Goal: Communication & Community: Answer question/provide support

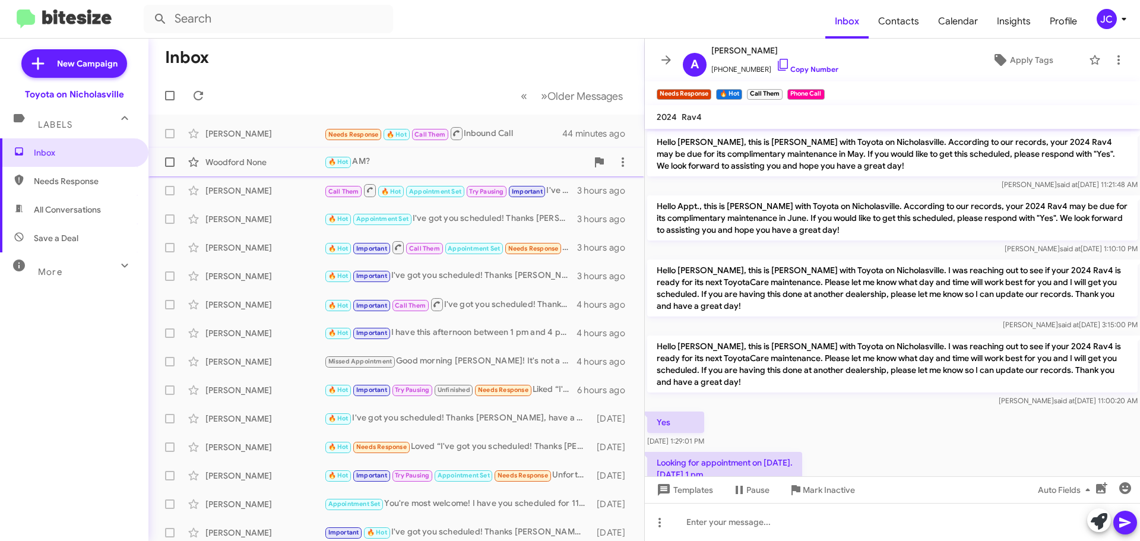
scroll to position [68, 0]
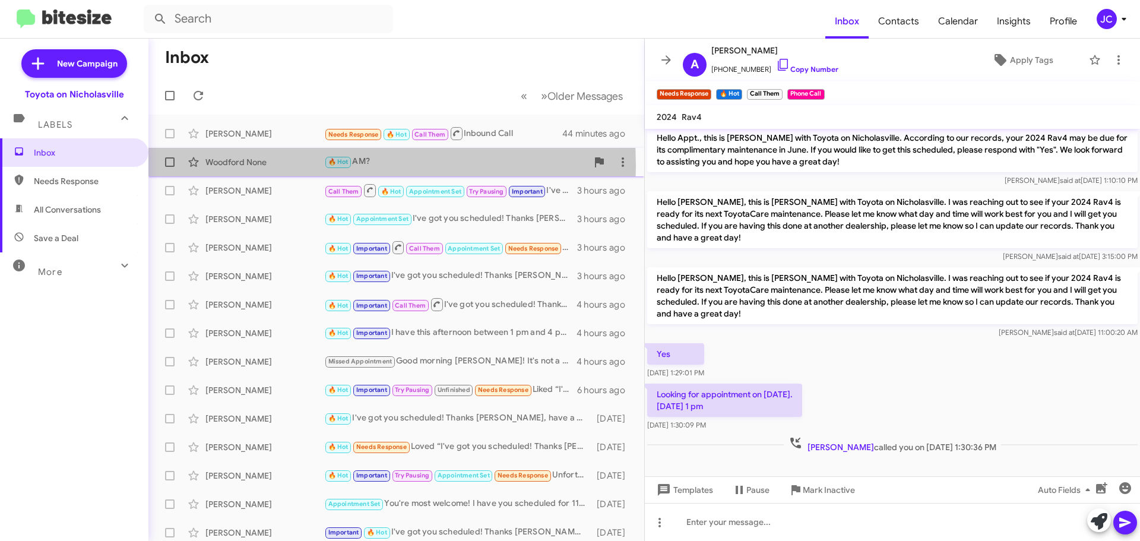
click at [251, 166] on div "Woodford None" at bounding box center [264, 162] width 119 height 12
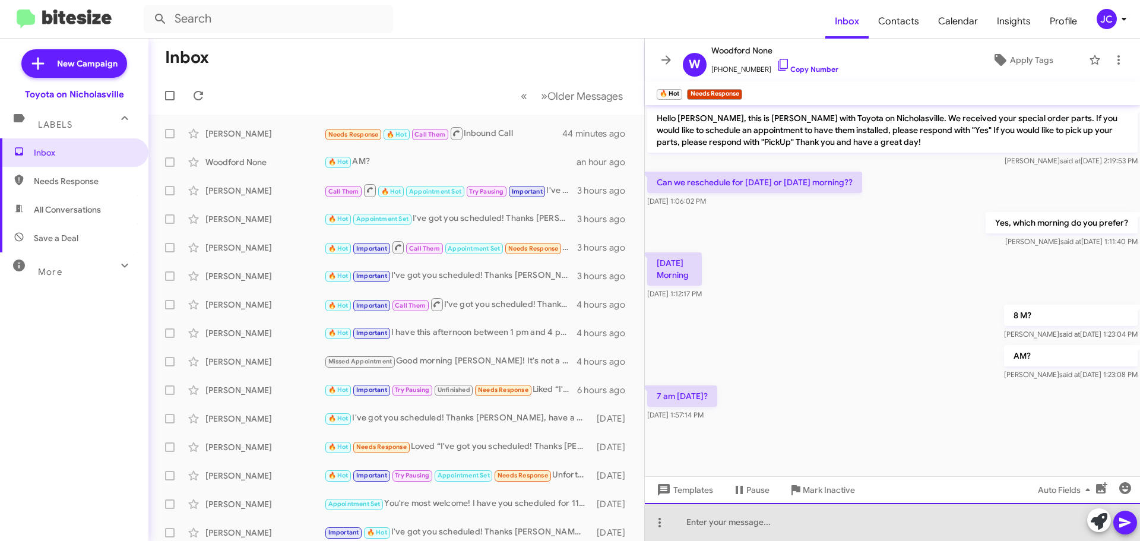
click at [790, 514] on div at bounding box center [892, 522] width 495 height 38
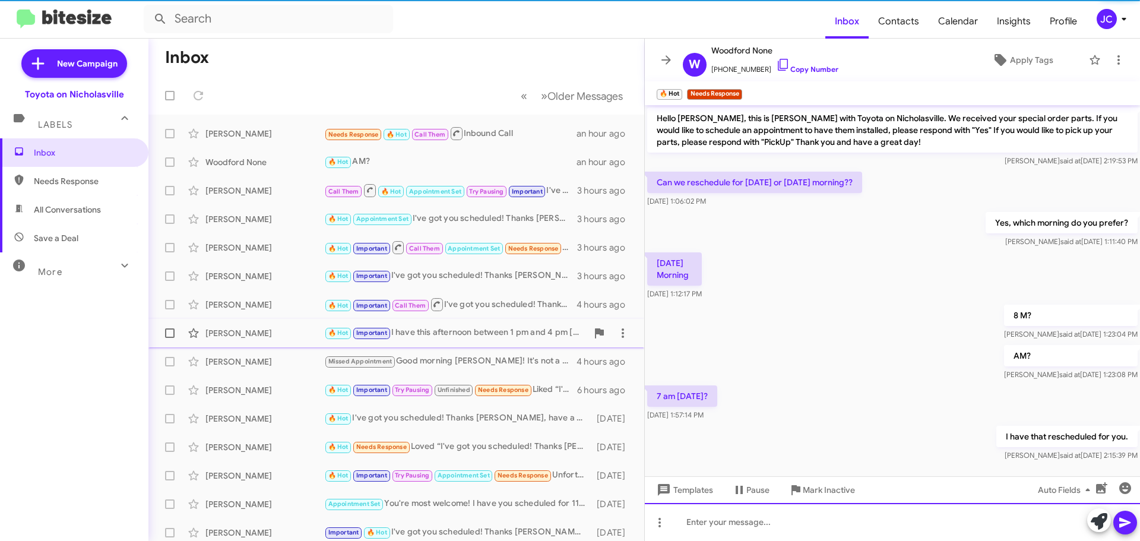
scroll to position [11, 0]
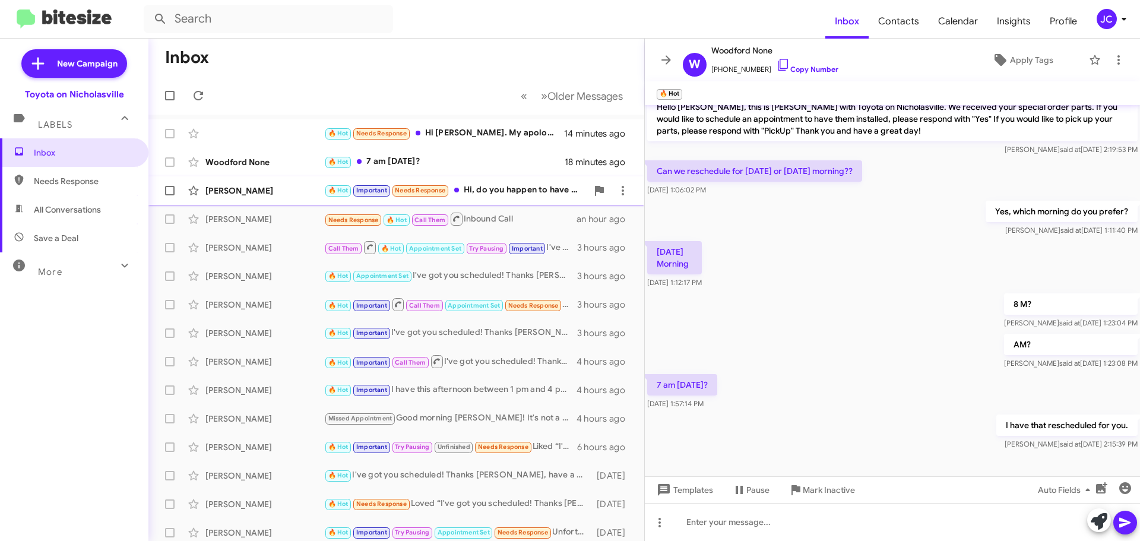
click at [274, 179] on div "[PERSON_NAME] 🔥 Hot Important Needs Response Hi, do you happen to have any avai…" at bounding box center [396, 191] width 477 height 24
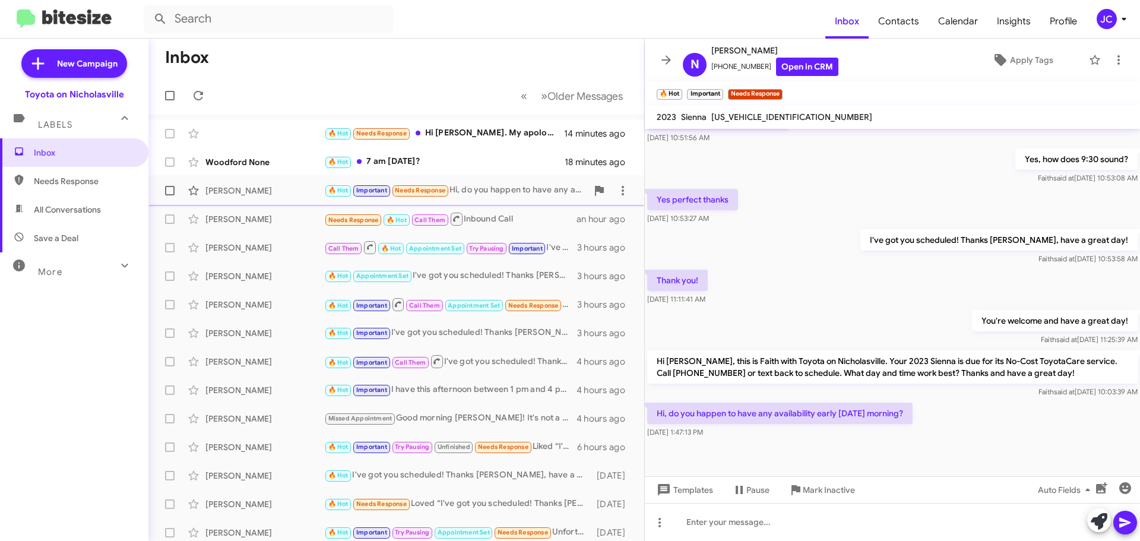
click at [168, 191] on span at bounding box center [170, 191] width 10 height 10
click at [169, 195] on input "checkbox" at bounding box center [169, 195] width 1 height 1
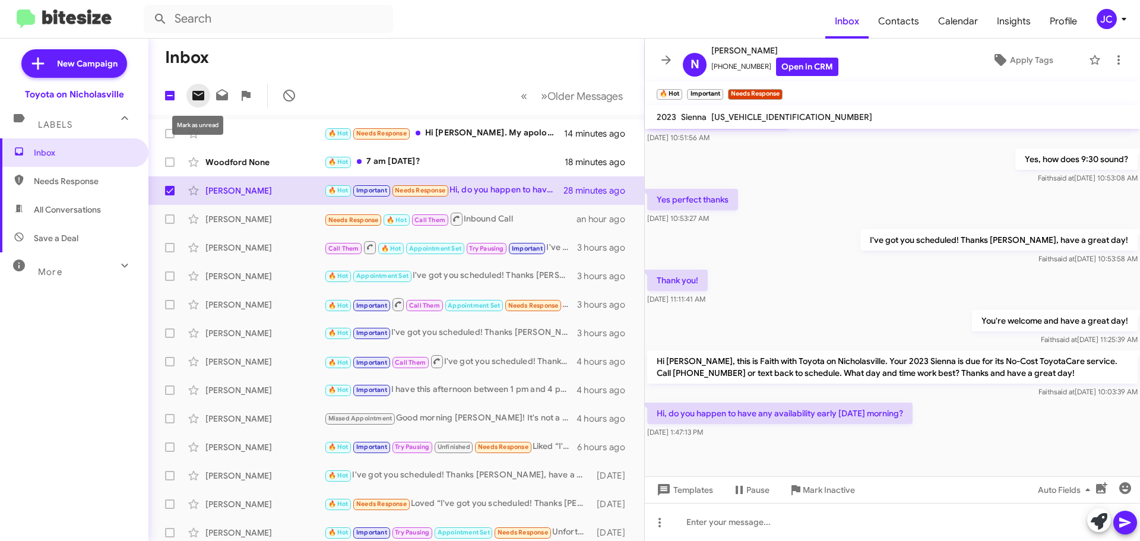
click at [200, 91] on icon at bounding box center [198, 96] width 12 height 10
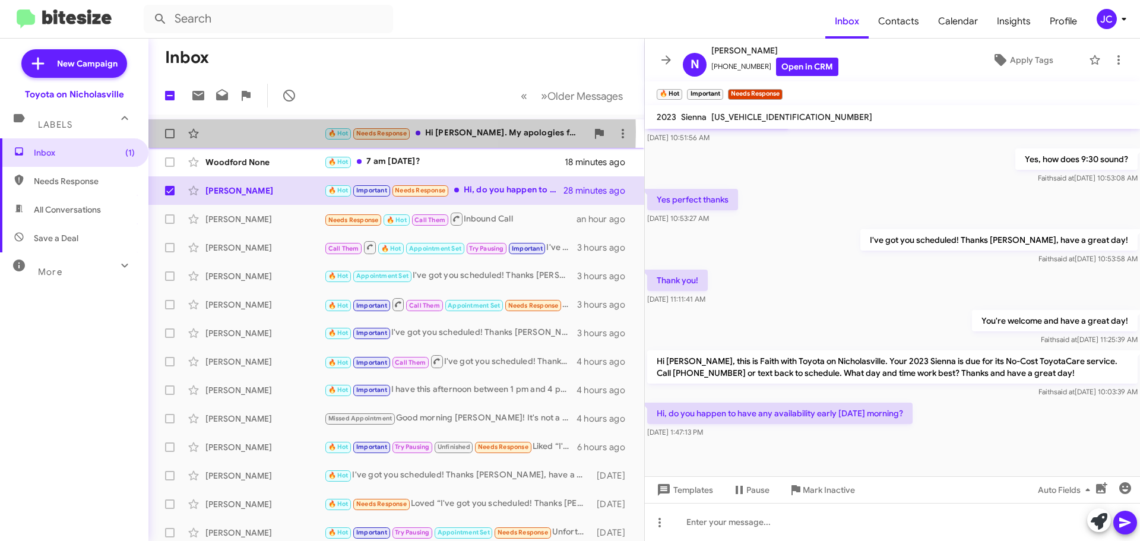
click at [265, 132] on div "🔥 Hot Needs Response Hi [PERSON_NAME]. My apologies for all the messages but my…" at bounding box center [396, 134] width 477 height 24
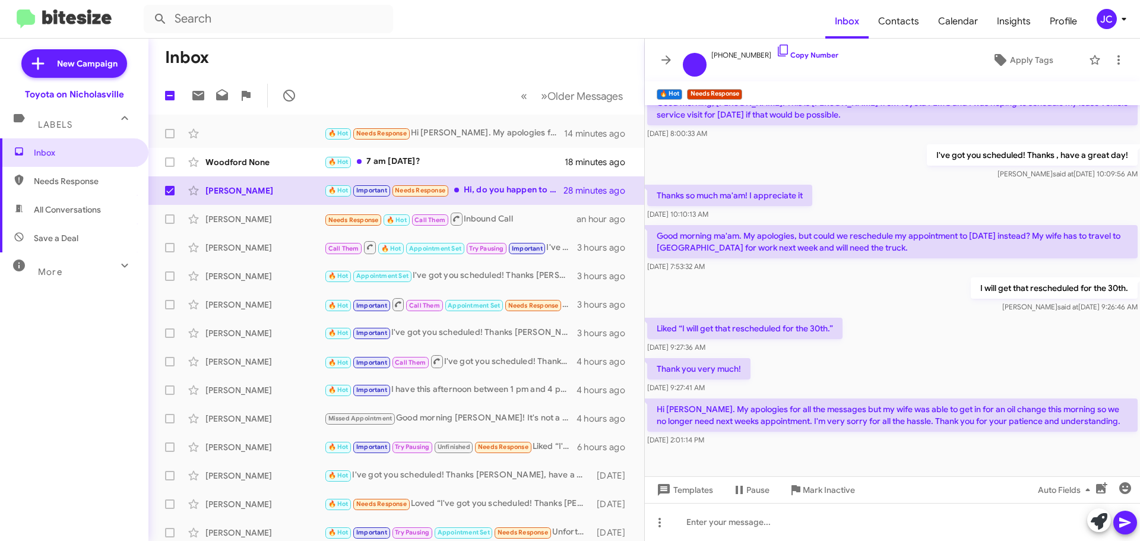
scroll to position [769, 0]
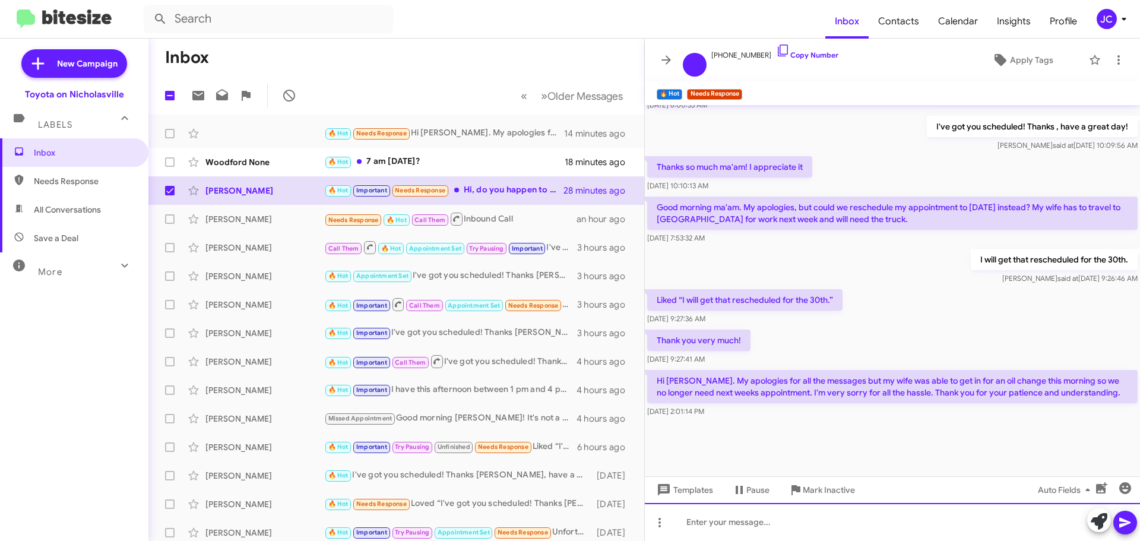
click at [779, 513] on div at bounding box center [892, 522] width 495 height 38
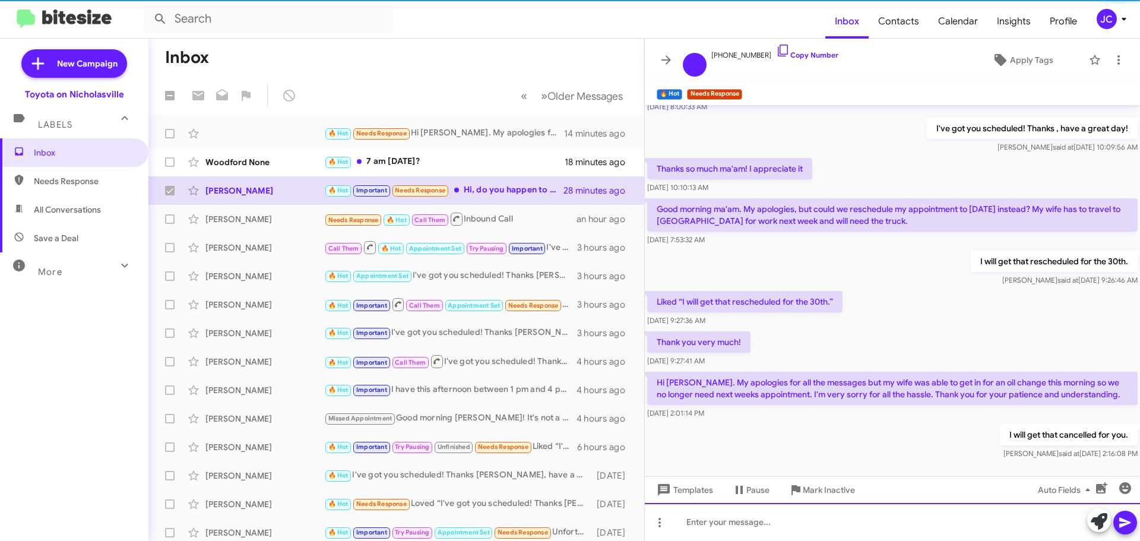
checkbox input "false"
